Goal: Task Accomplishment & Management: Use online tool/utility

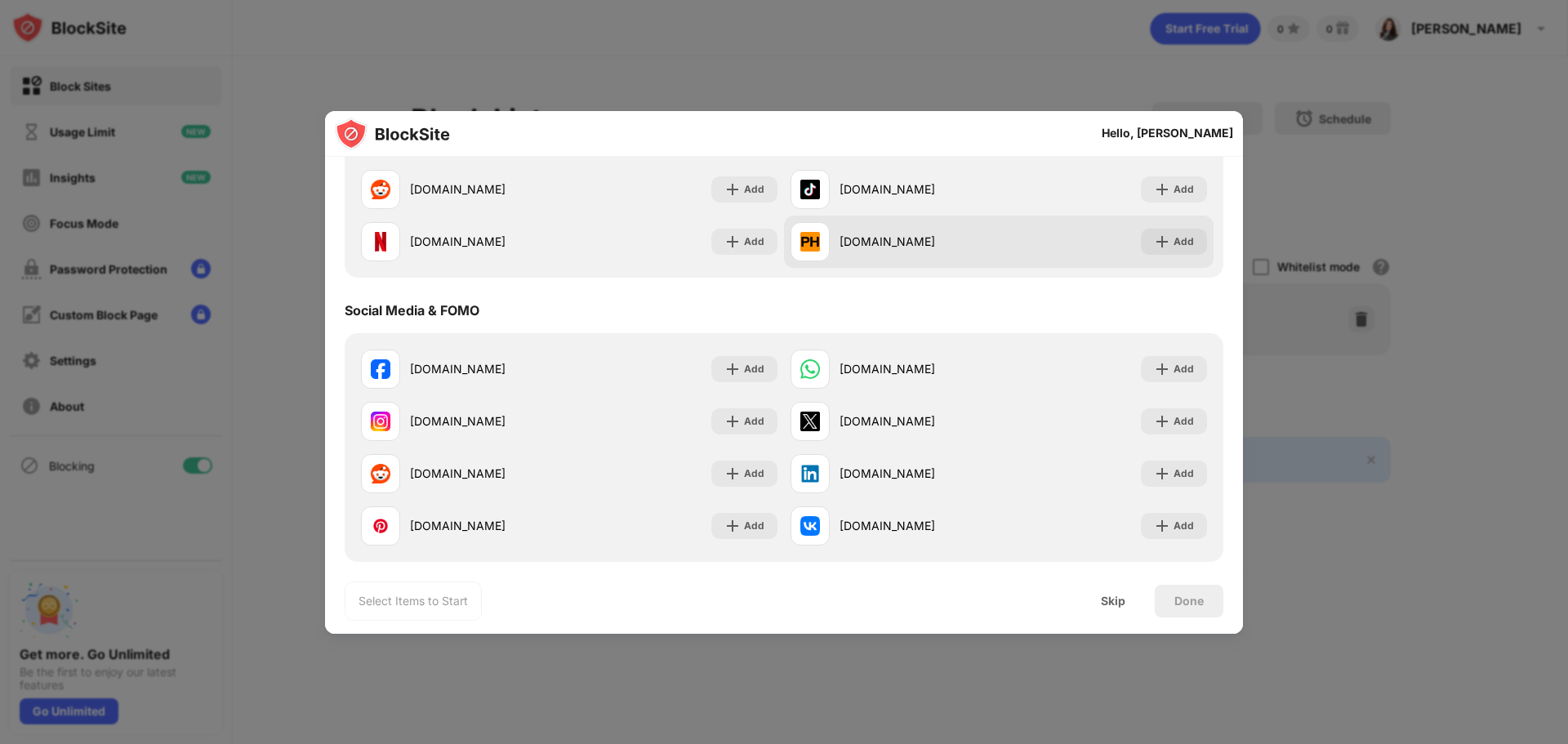
scroll to position [490, 0]
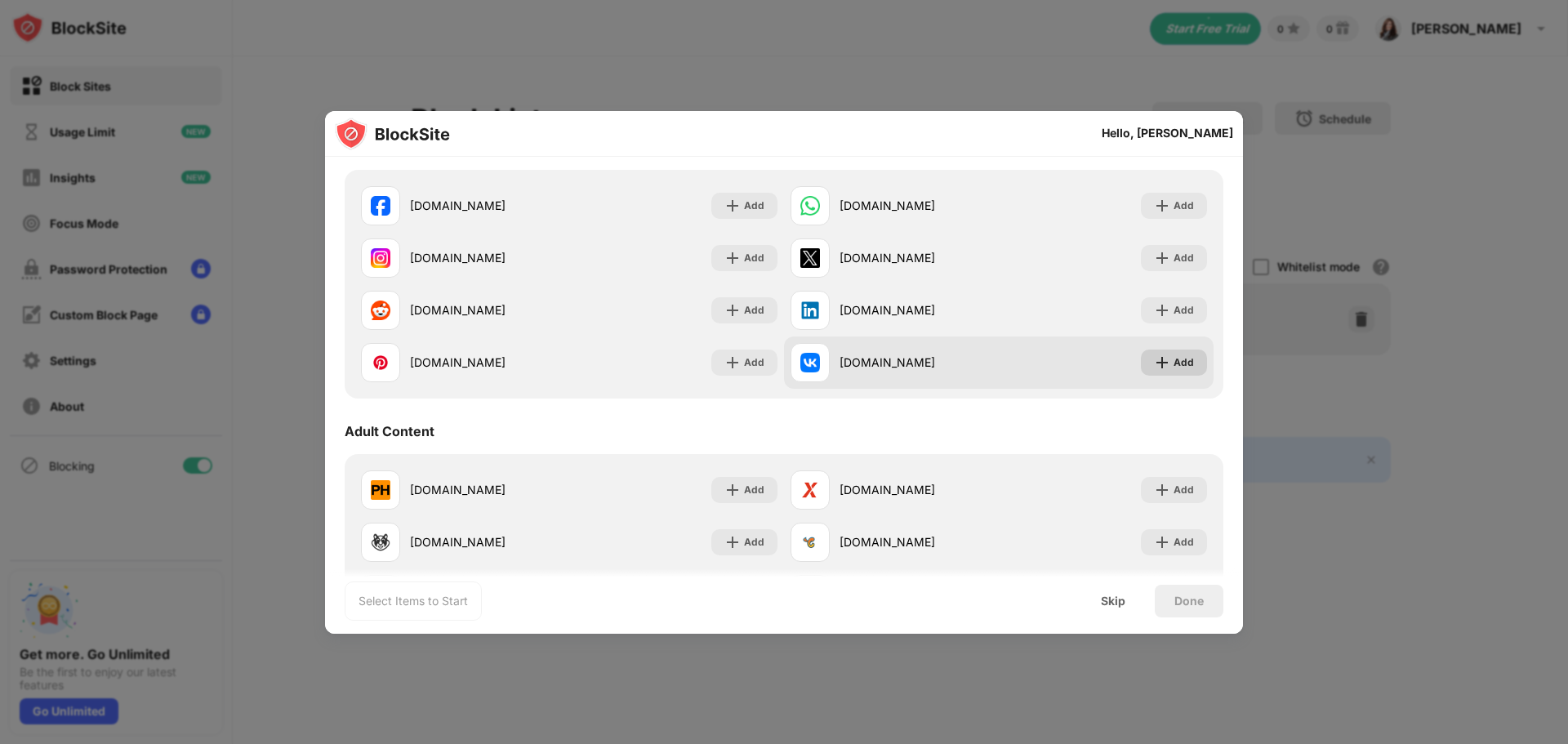
click at [1174, 358] on div "Add" at bounding box center [1184, 363] width 20 height 17
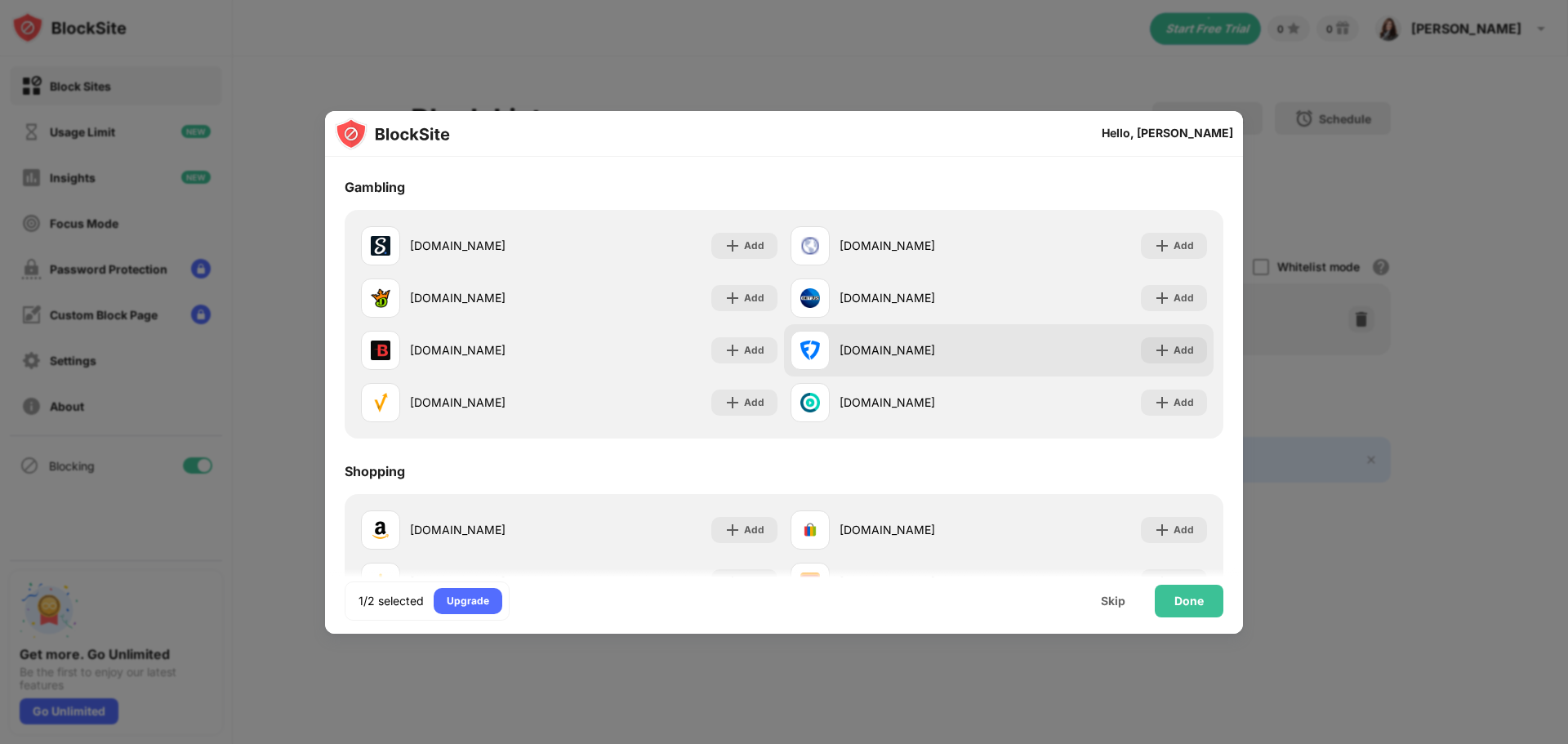
scroll to position [1760, 0]
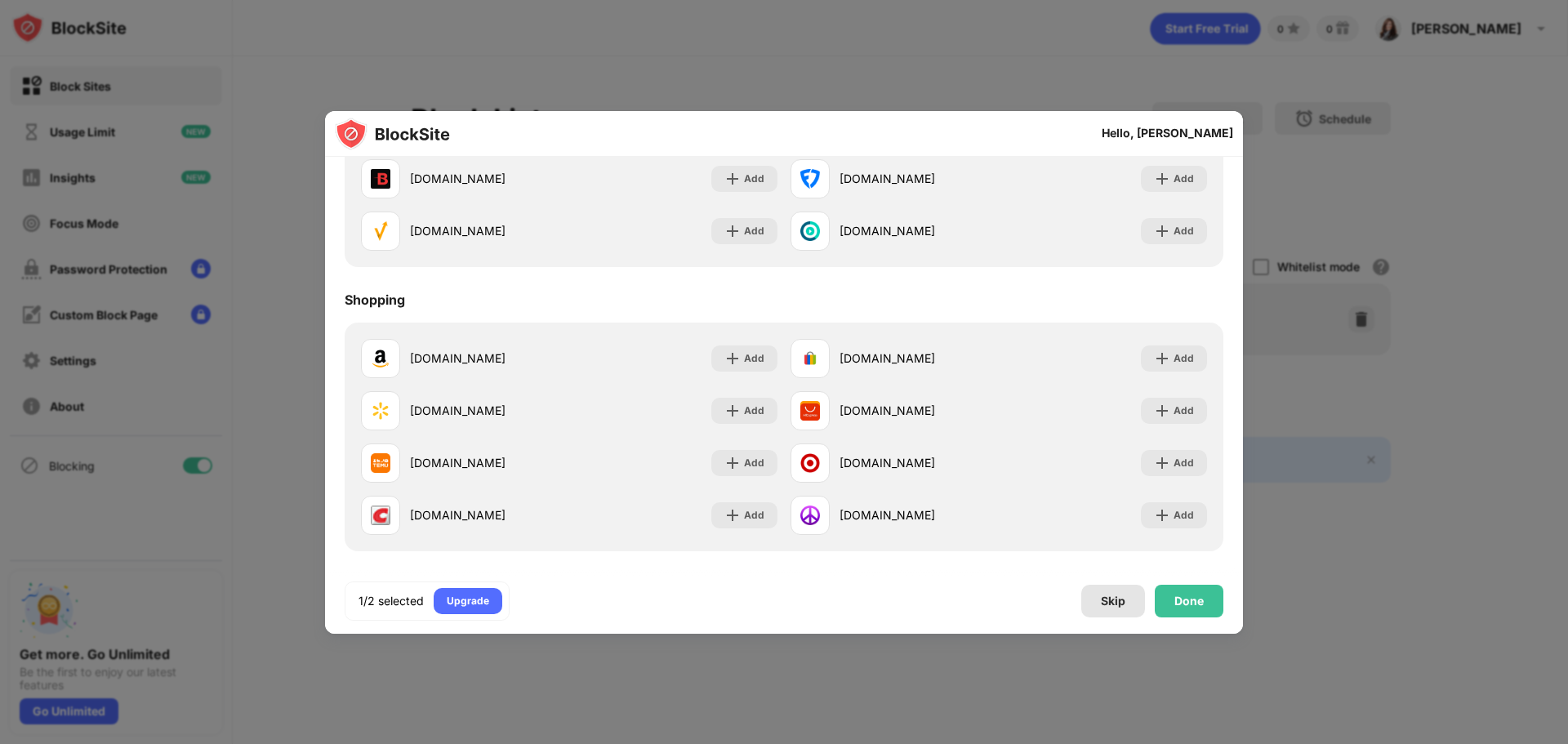
click at [1102, 600] on div "Skip" at bounding box center [1113, 601] width 25 height 13
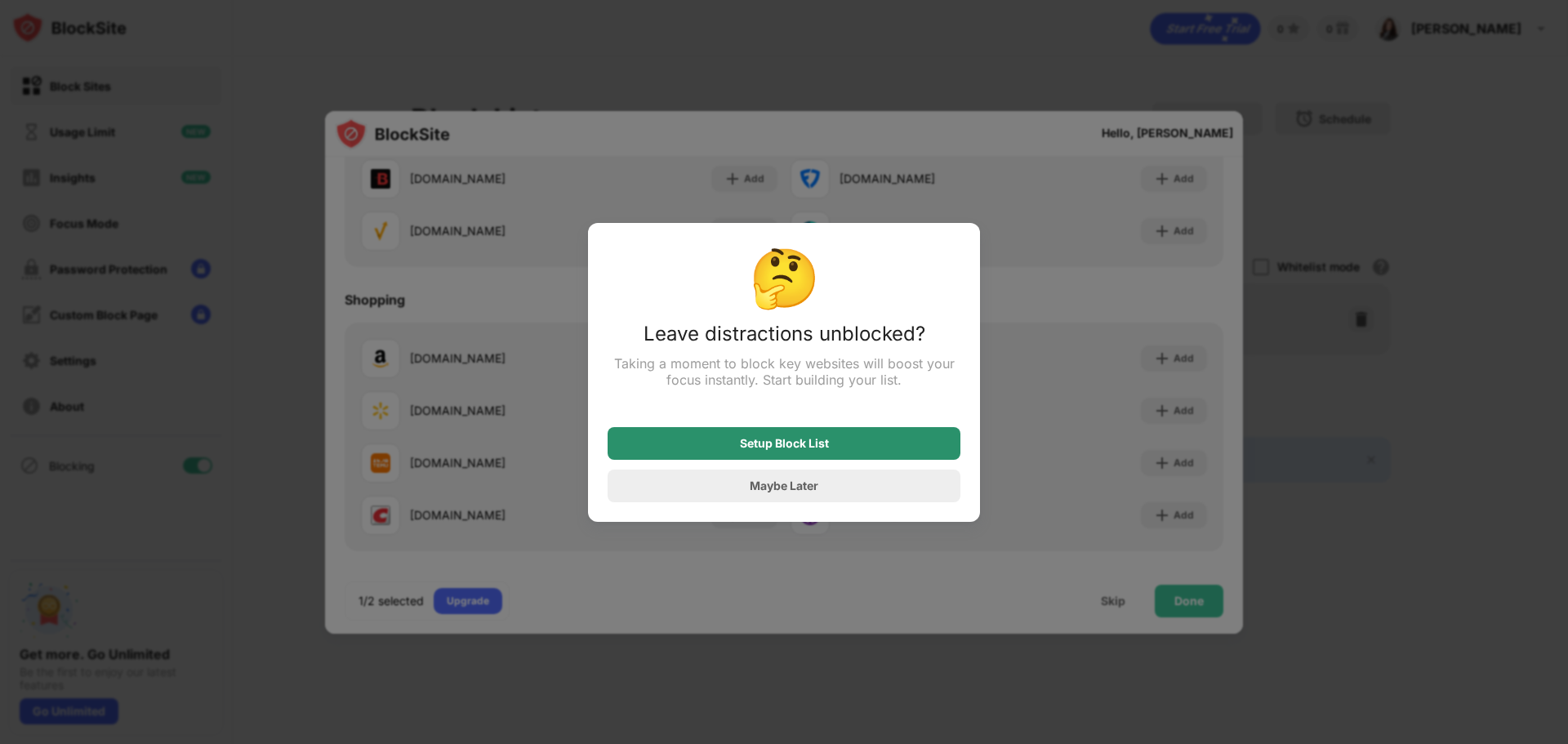
click at [828, 448] on div "Setup Block List" at bounding box center [784, 443] width 89 height 13
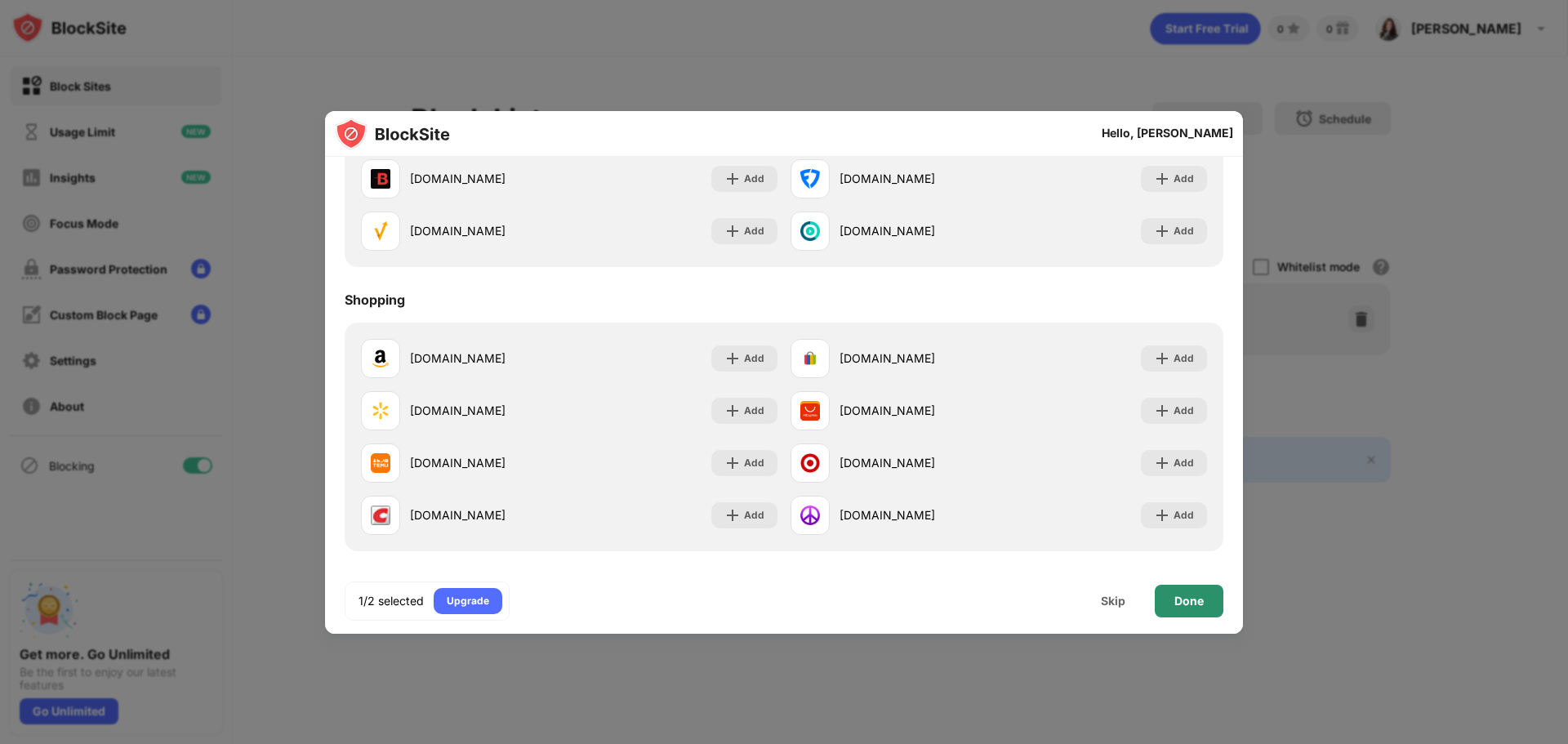
click at [1180, 605] on div "Done" at bounding box center [1189, 601] width 29 height 13
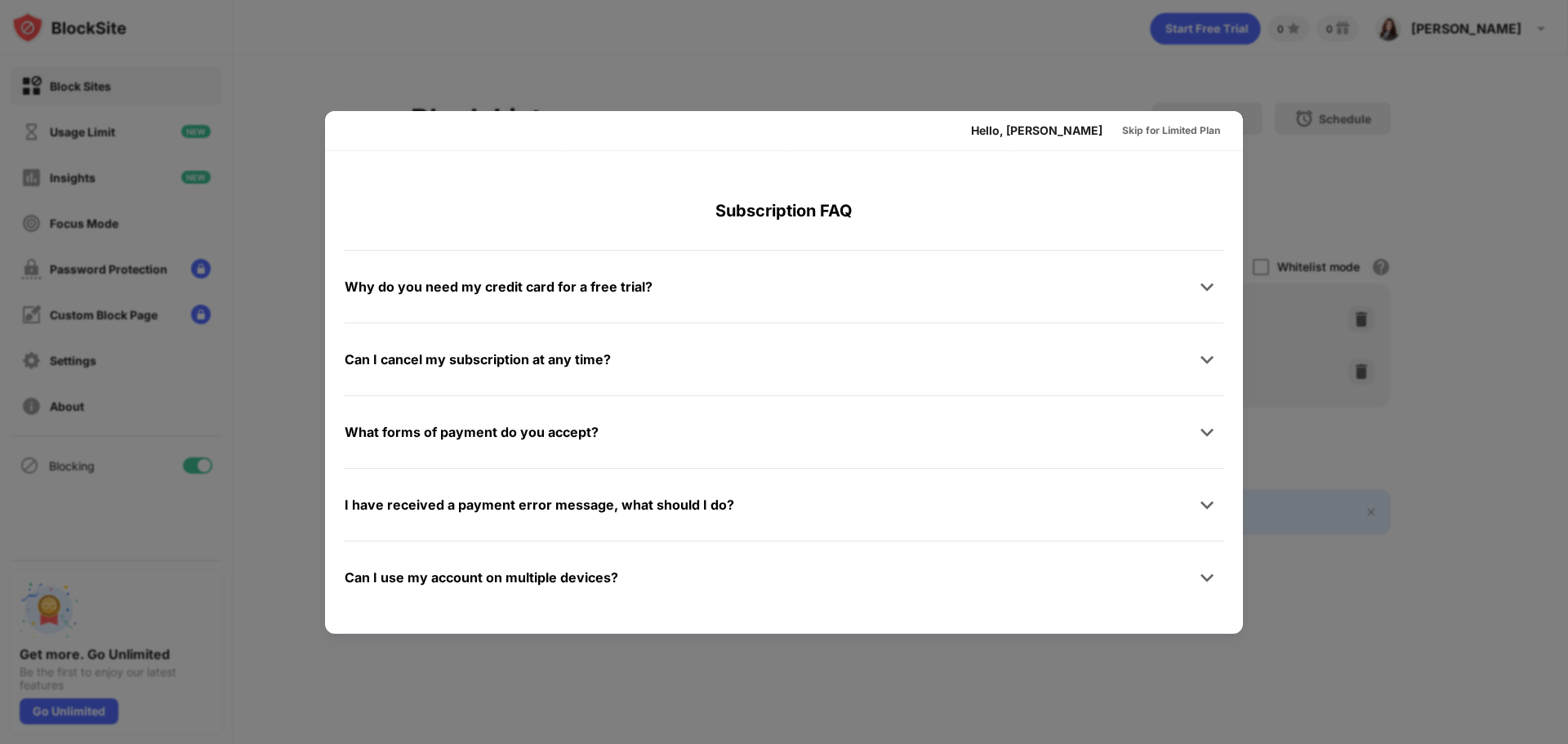
scroll to position [0, 0]
